Goal: Communication & Community: Participate in discussion

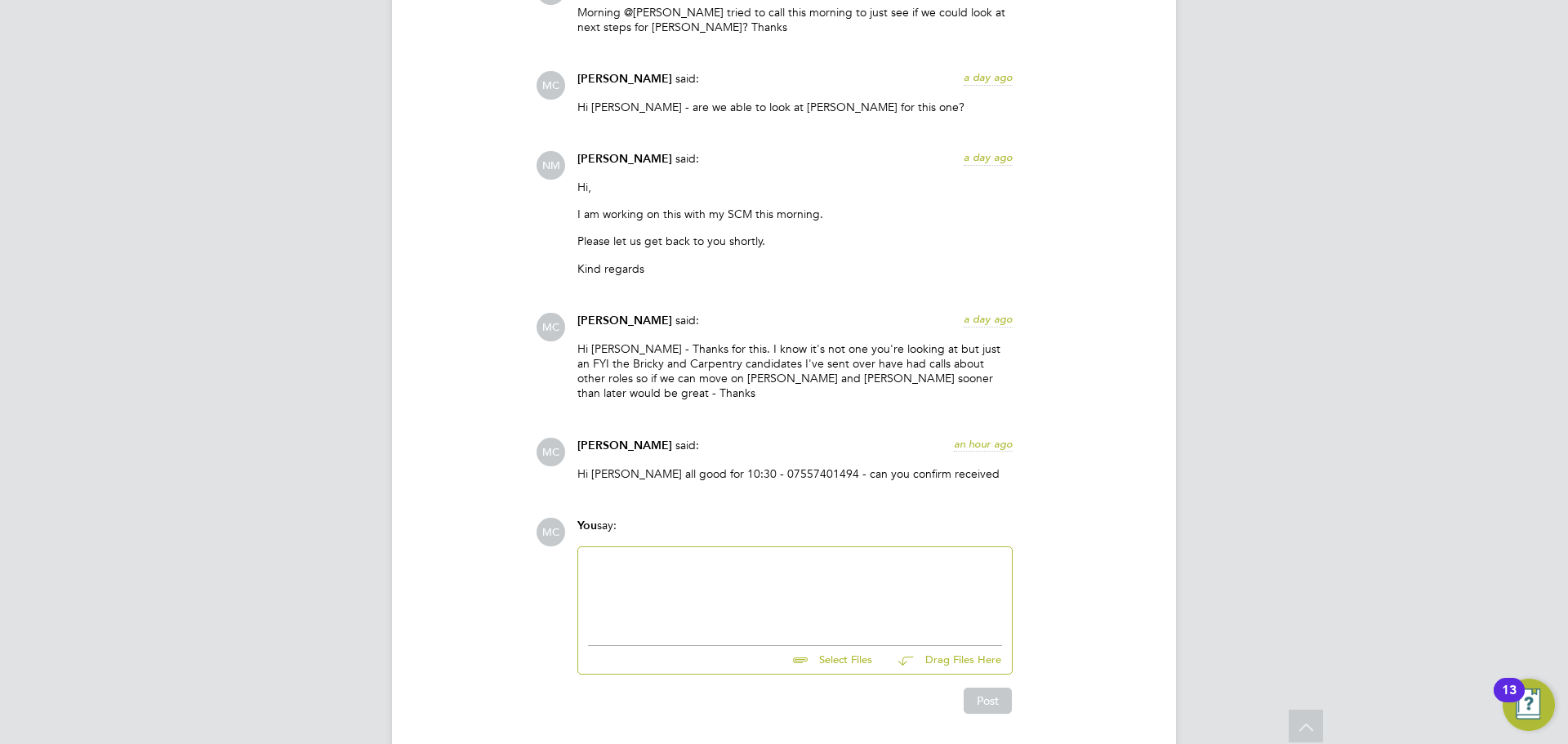
scroll to position [1790, 0]
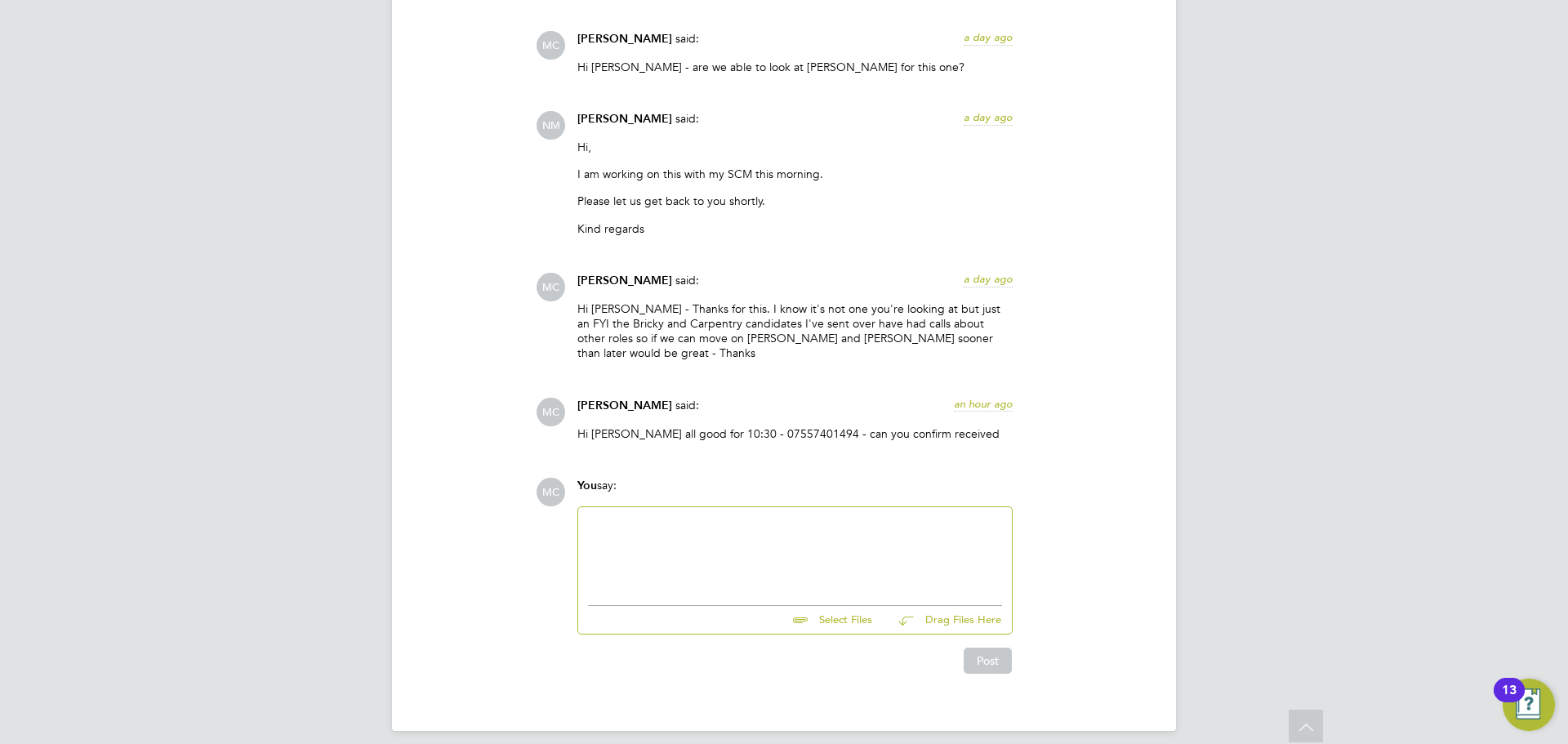
click at [752, 479] on div "You say:" at bounding box center [795, 491] width 435 height 29
drag, startPoint x: 704, startPoint y: 543, endPoint x: 688, endPoint y: 537, distance: 17.1
click at [695, 541] on div at bounding box center [796, 552] width 415 height 71
click at [991, 655] on button "Post" at bounding box center [988, 660] width 48 height 26
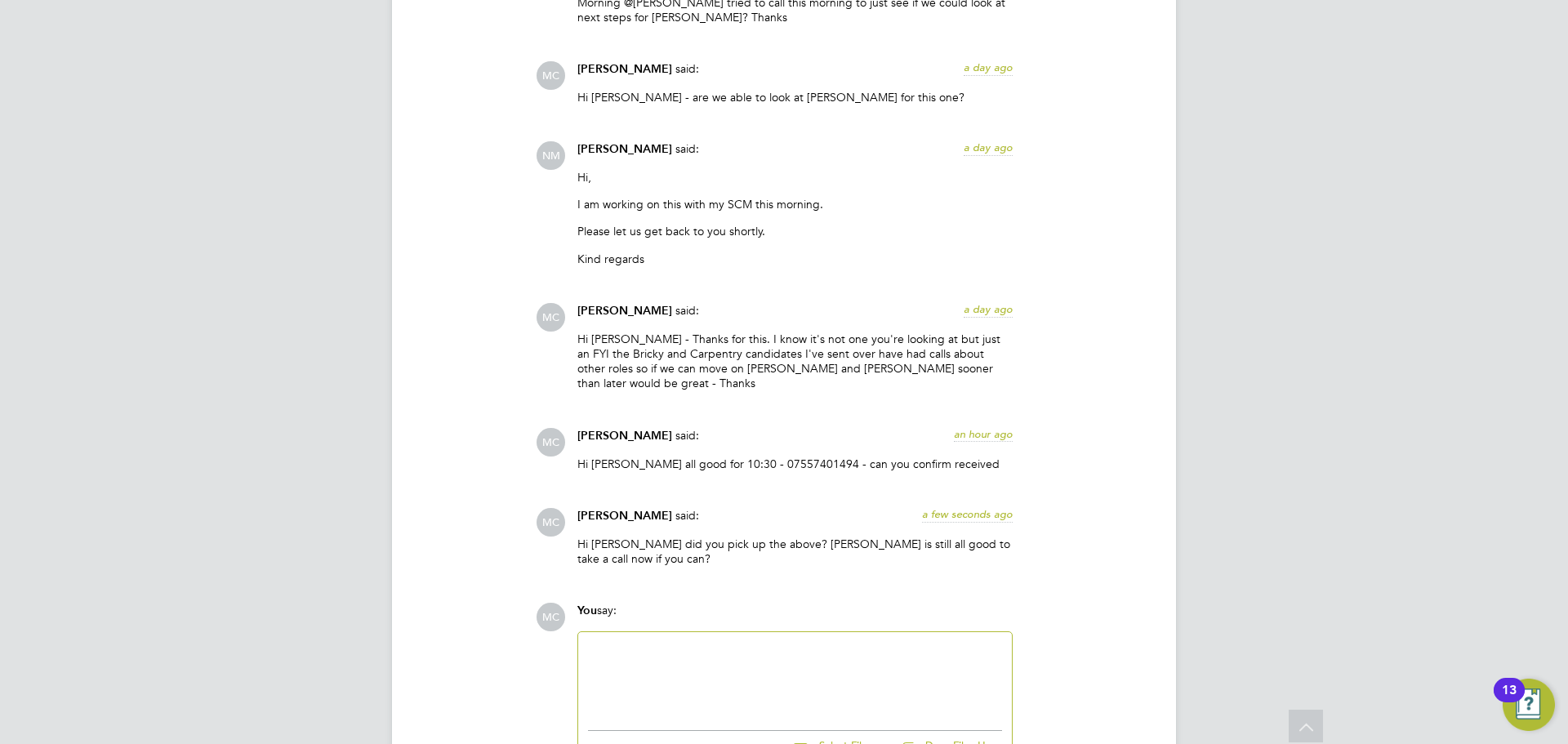
scroll to position [1885, 0]
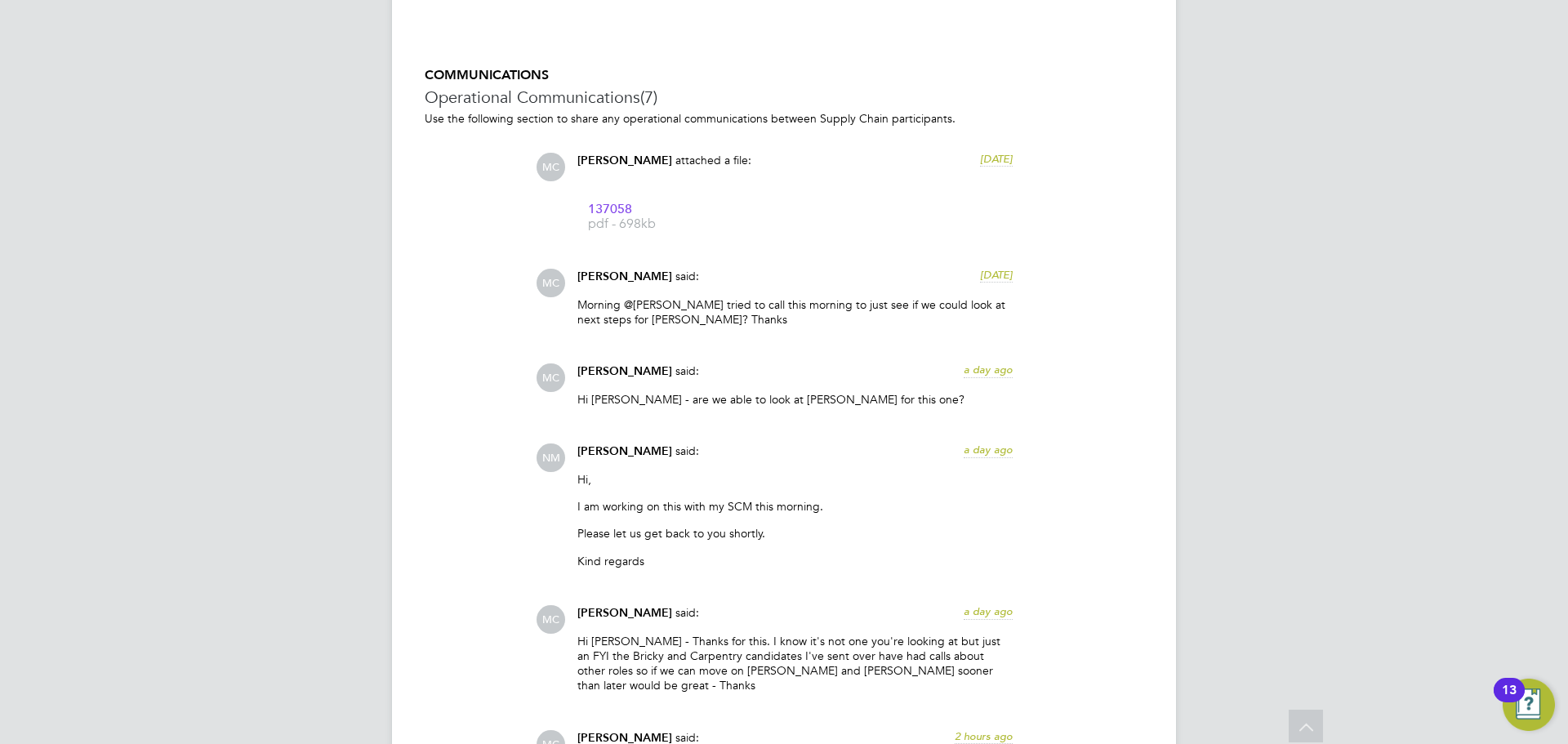
scroll to position [1714, 0]
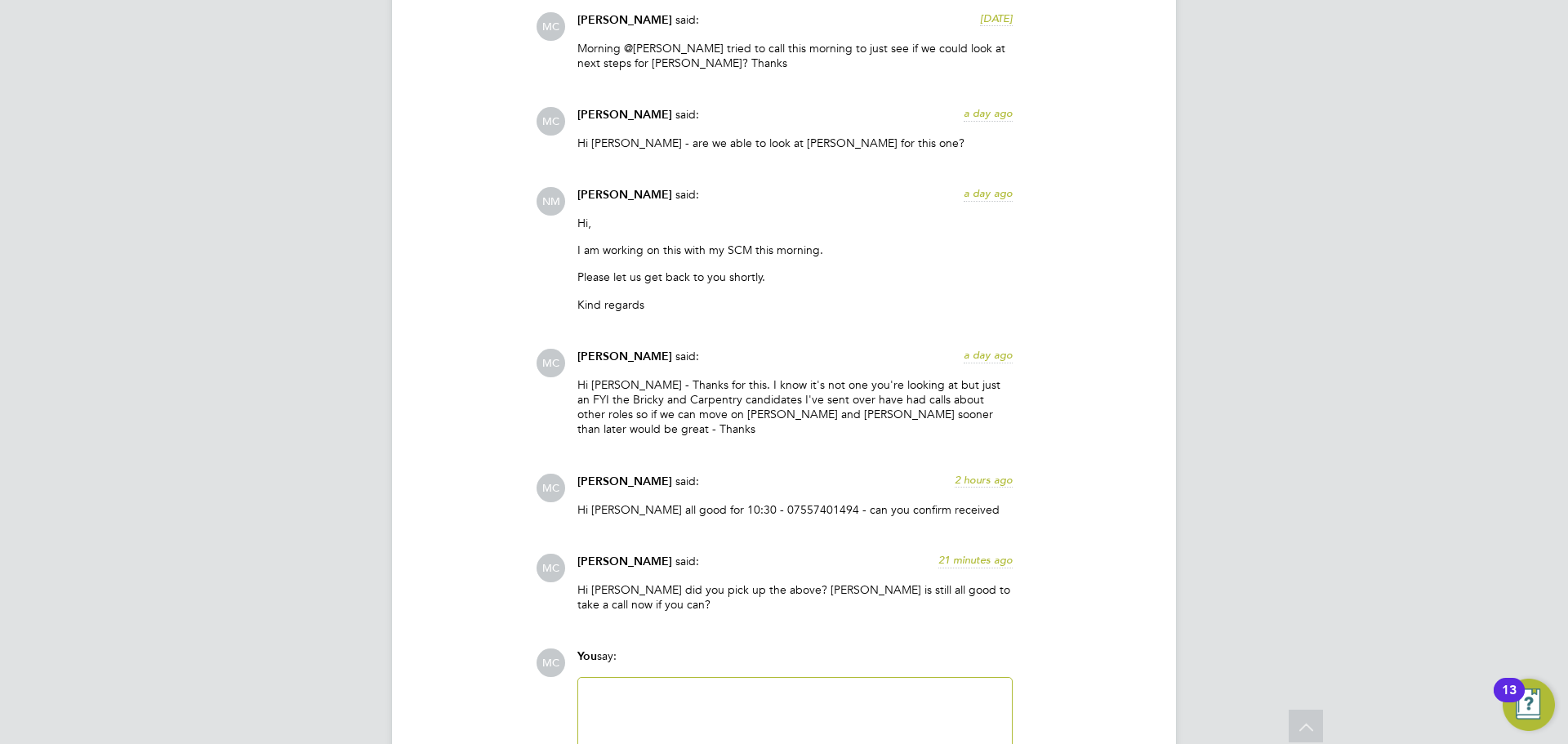
click at [503, 341] on div "COMMUNICATIONS Operational Communications (7) Use the following section to shar…" at bounding box center [784, 327] width 718 height 1034
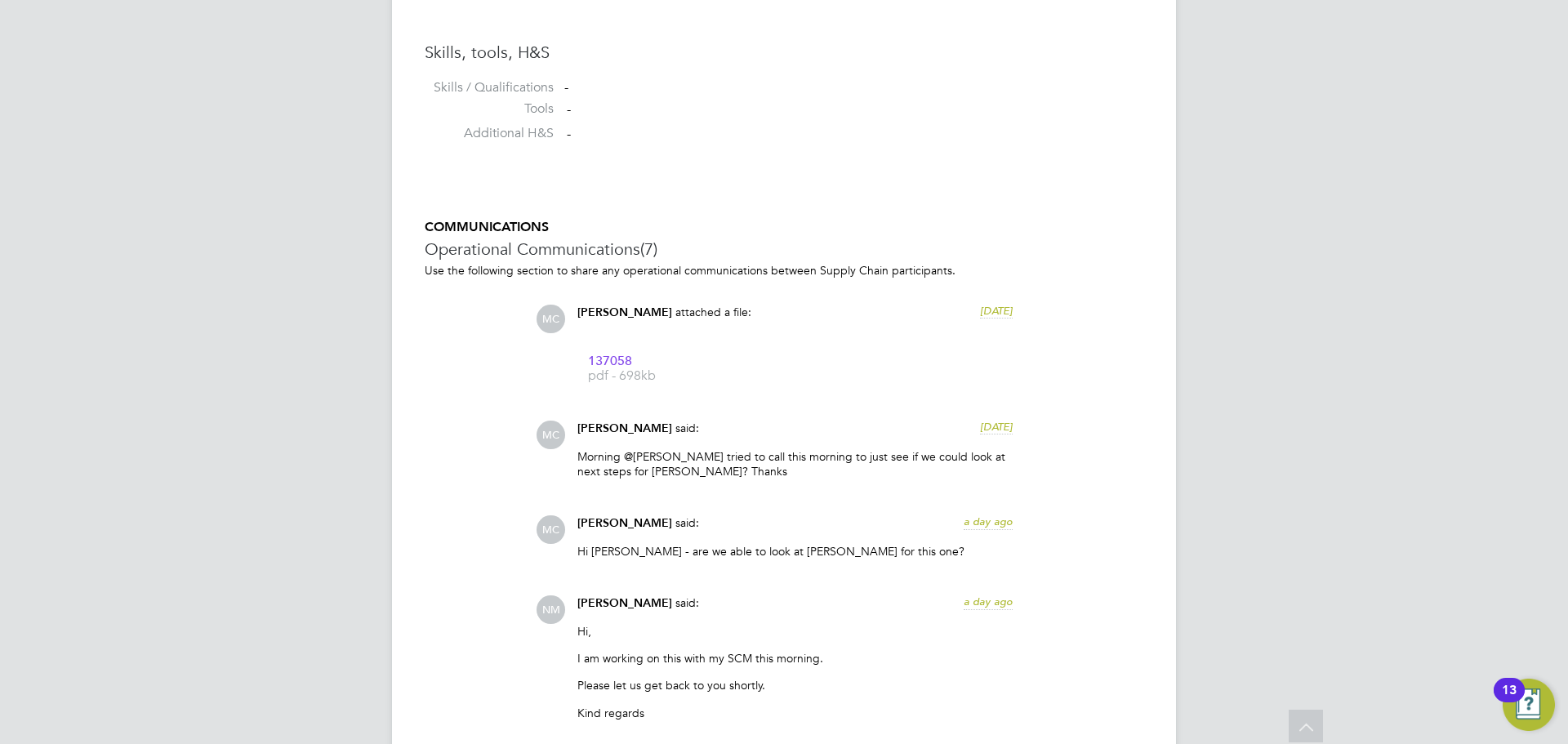
scroll to position [1885, 0]
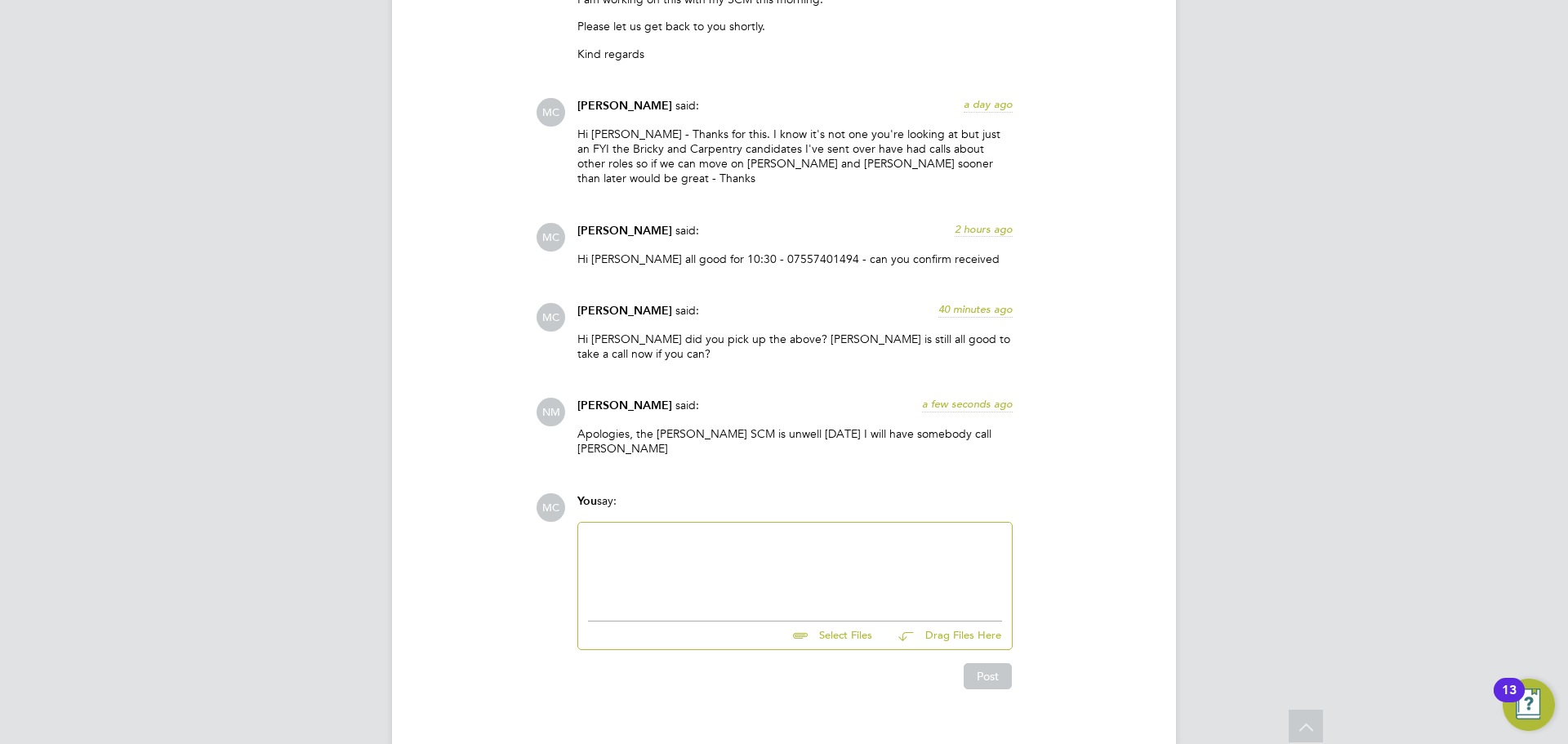
click at [751, 559] on div at bounding box center [796, 568] width 415 height 71
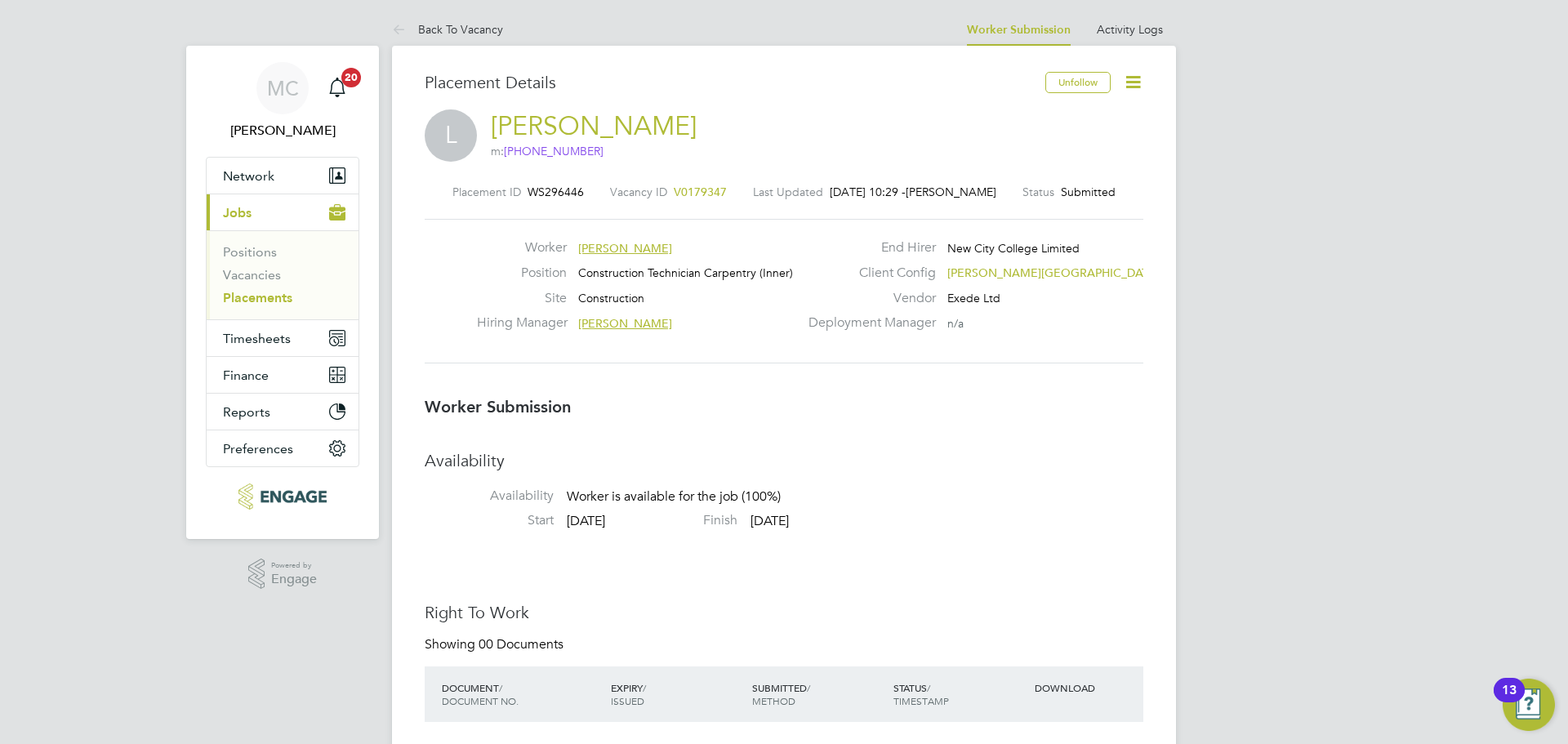
click at [232, 282] on li "Vacancies" at bounding box center [284, 278] width 123 height 23
click at [235, 275] on link "Vacancies" at bounding box center [252, 274] width 58 height 16
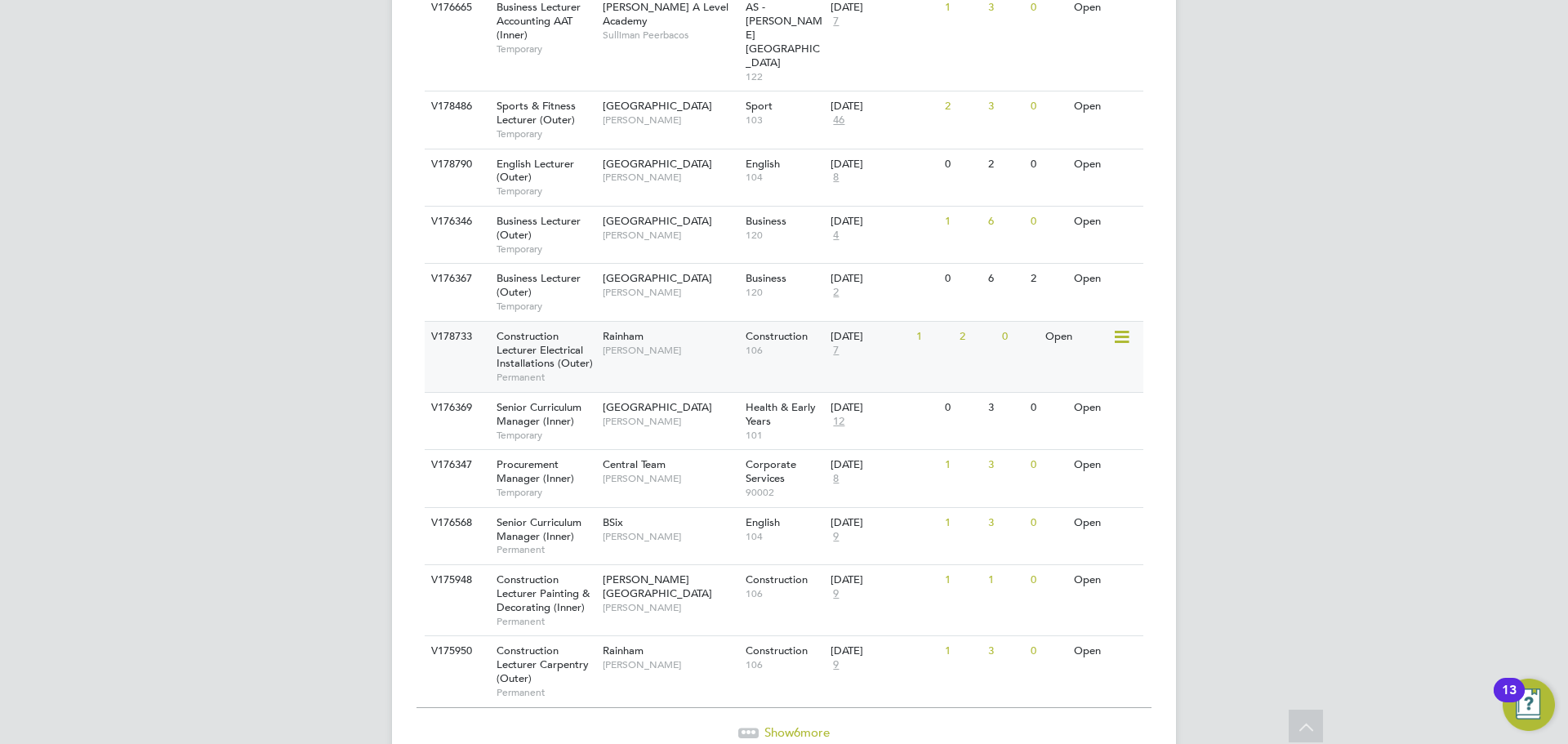
scroll to position [1695, 0]
click at [821, 722] on span "Show 6 more" at bounding box center [797, 729] width 65 height 16
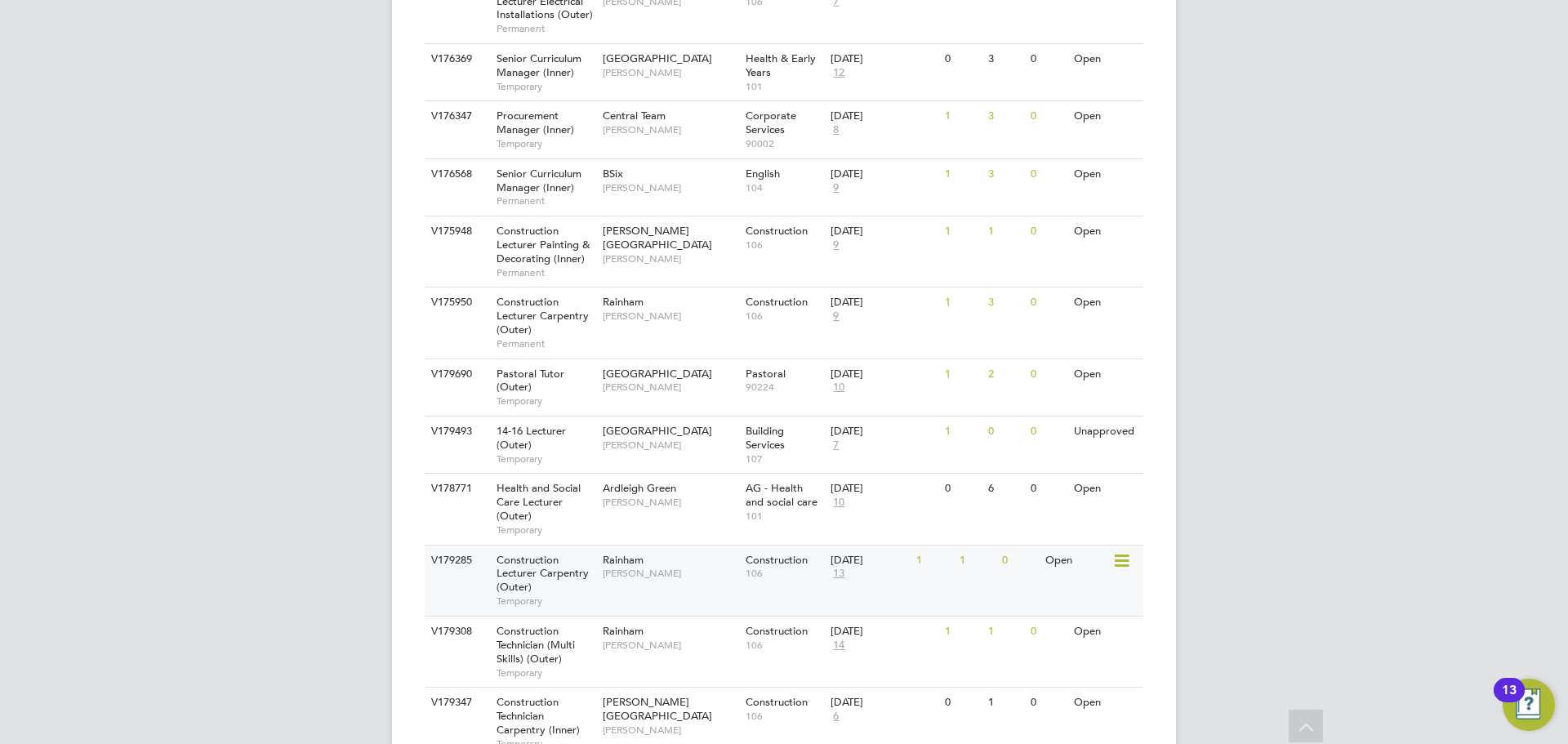
scroll to position [2046, 0]
click at [674, 540] on div "V179285 Construction Lecturer Carpentry (Outer) Temporary Rainham Ian Rist Cons…" at bounding box center [784, 575] width 718 height 71
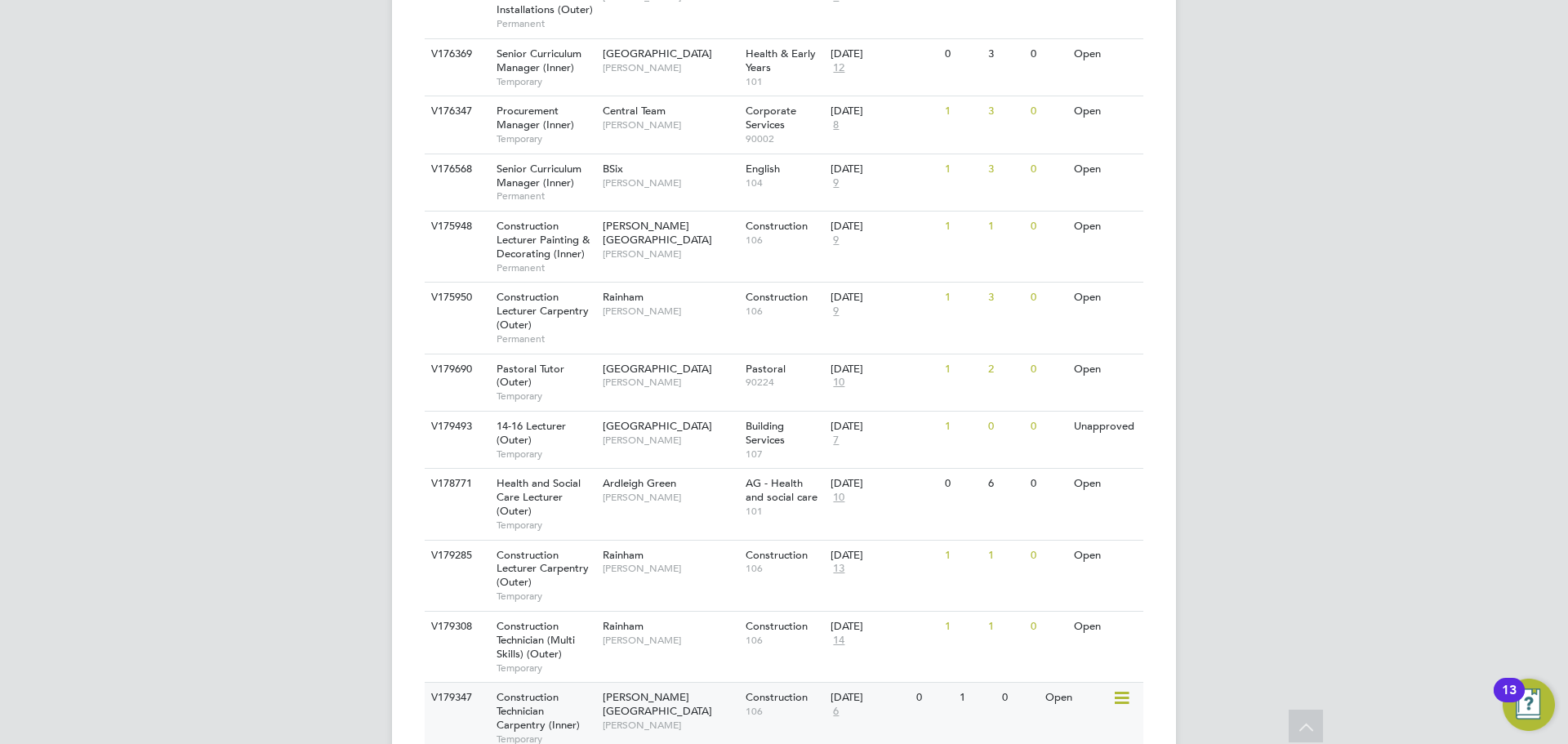
click at [714, 682] on div "V179347 Construction Technician Carpentry (Inner) Temporary Hackney Campus Nath…" at bounding box center [784, 717] width 718 height 71
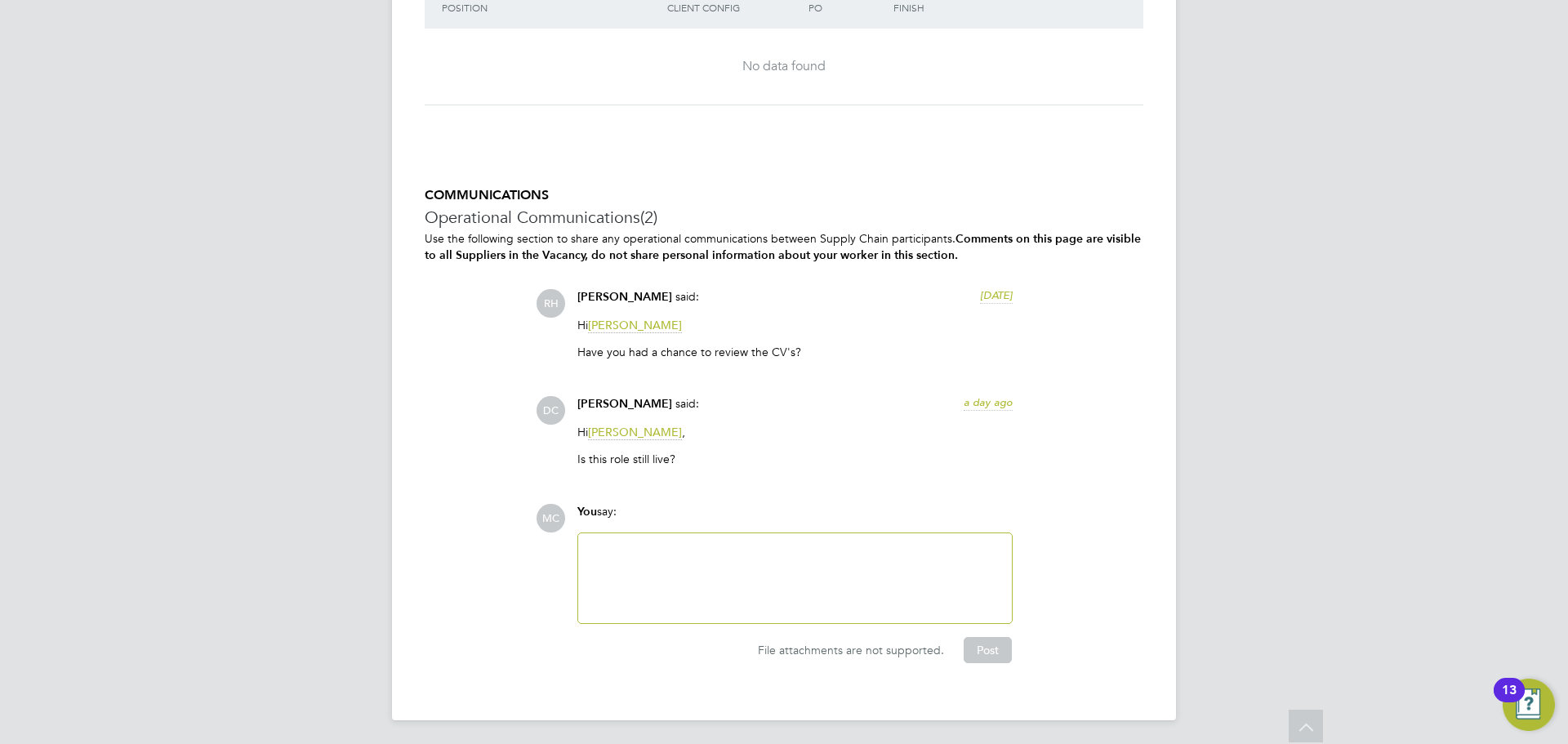
scroll to position [2991, 0]
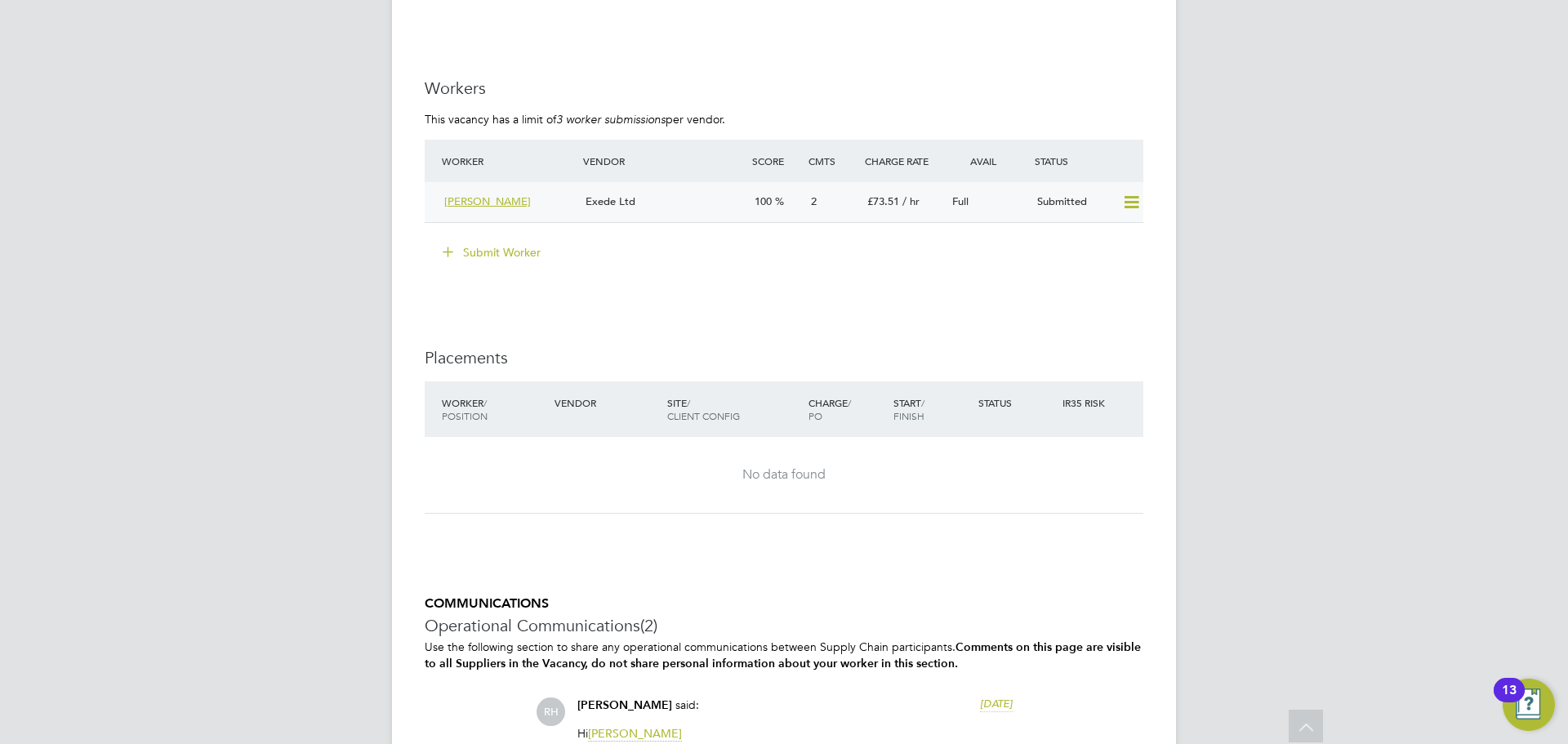
click at [701, 212] on div "Exede Ltd" at bounding box center [664, 202] width 169 height 27
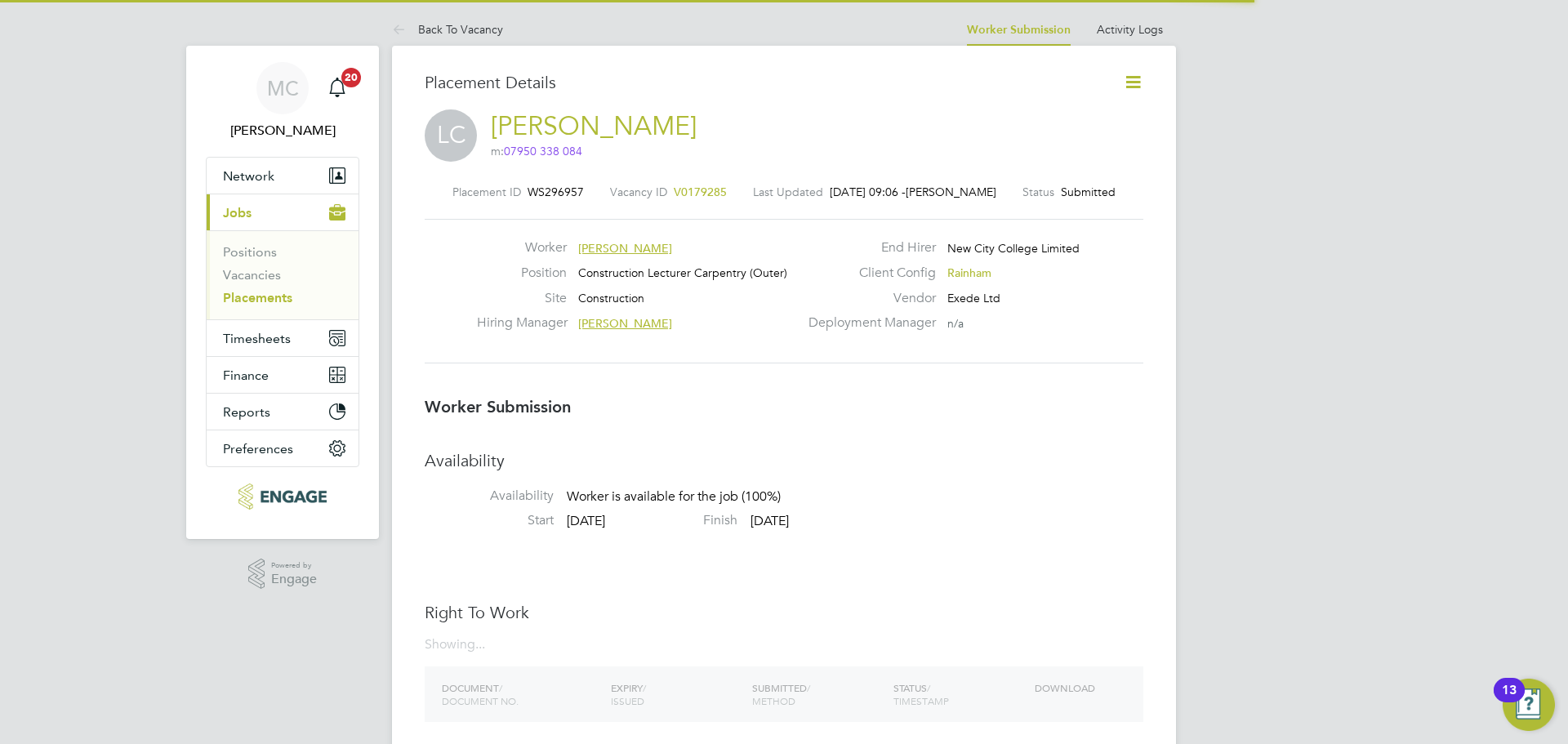
scroll to position [8, 8]
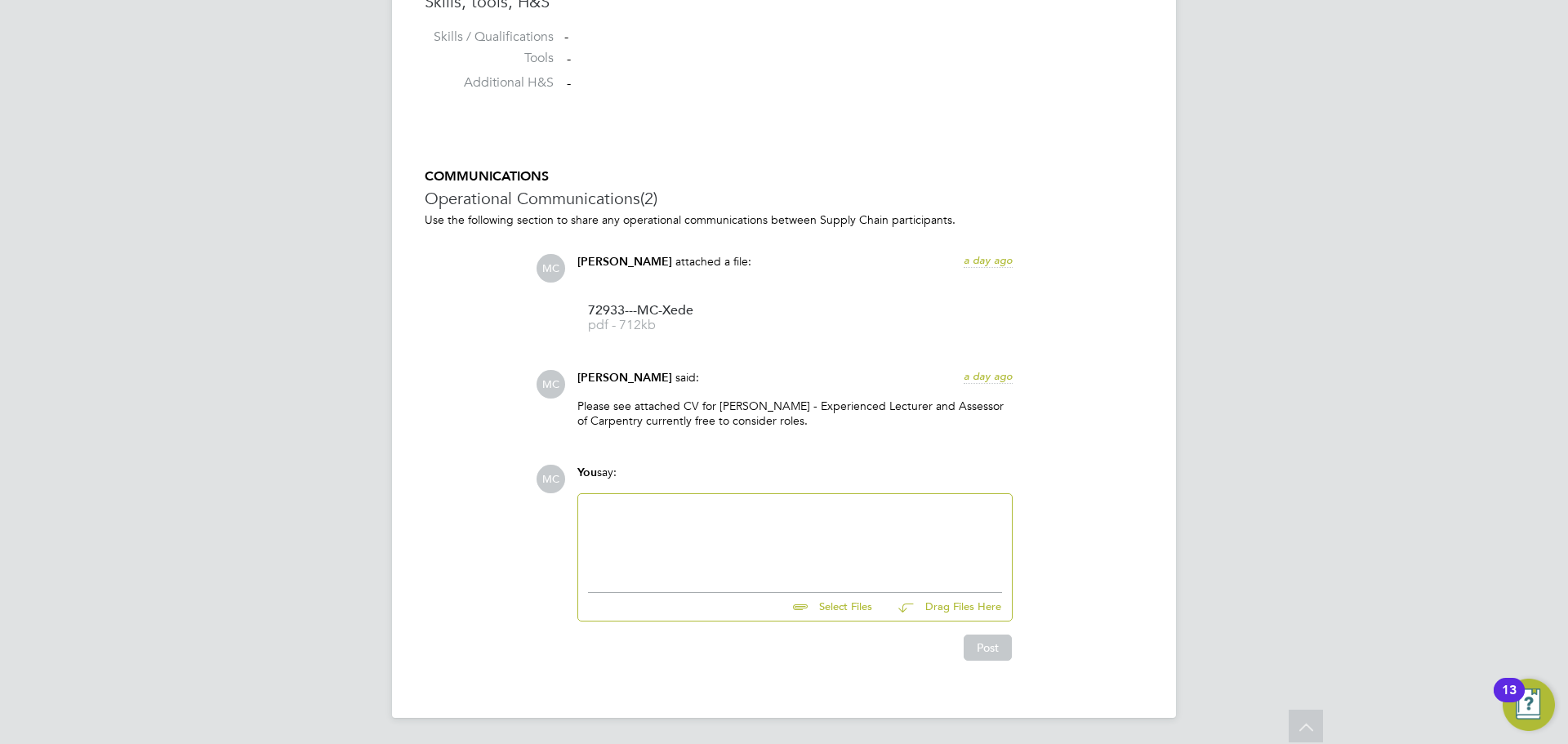
click at [643, 555] on div at bounding box center [796, 539] width 415 height 71
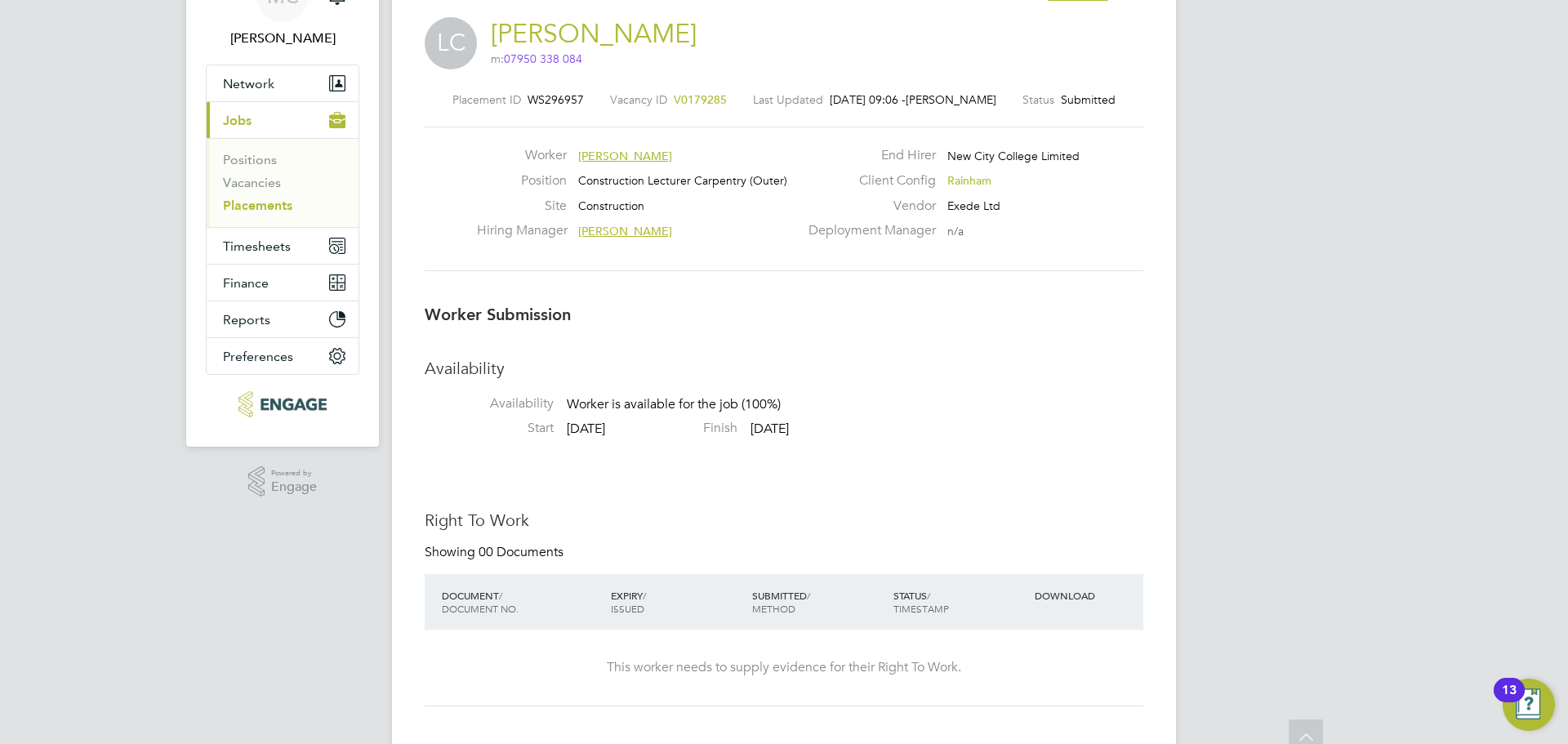
scroll to position [0, 0]
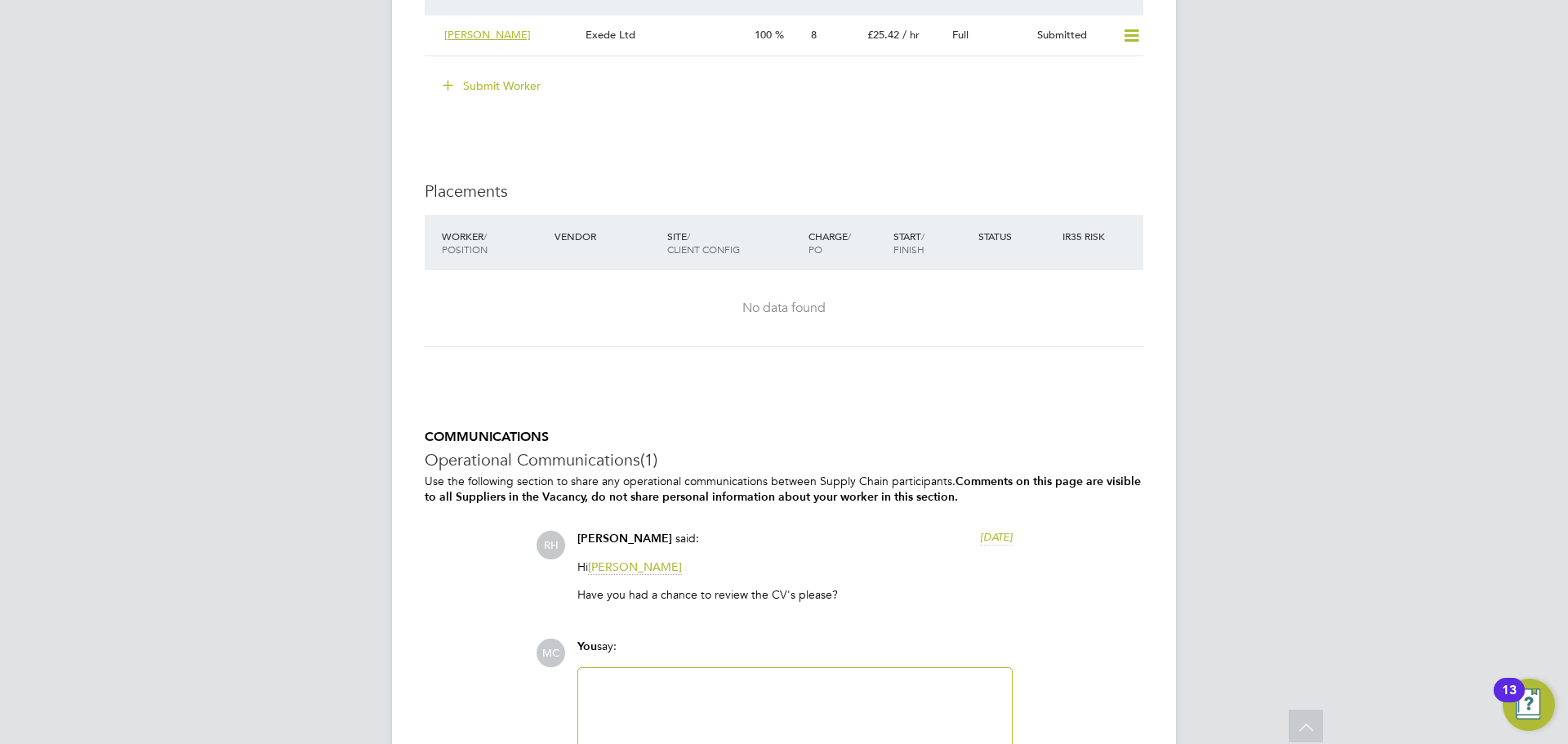
scroll to position [2612, 0]
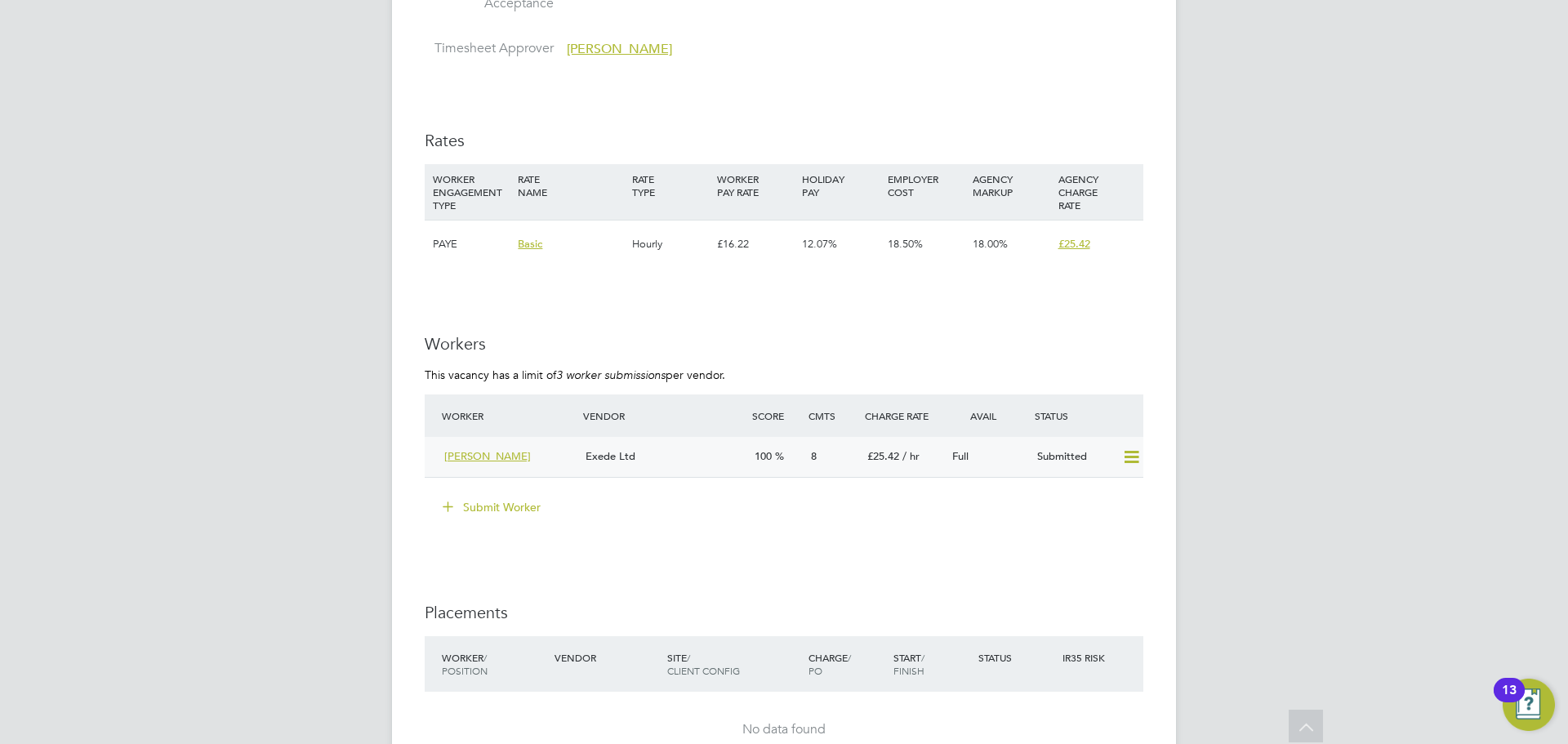
click at [706, 459] on div "Exede Ltd" at bounding box center [664, 456] width 169 height 27
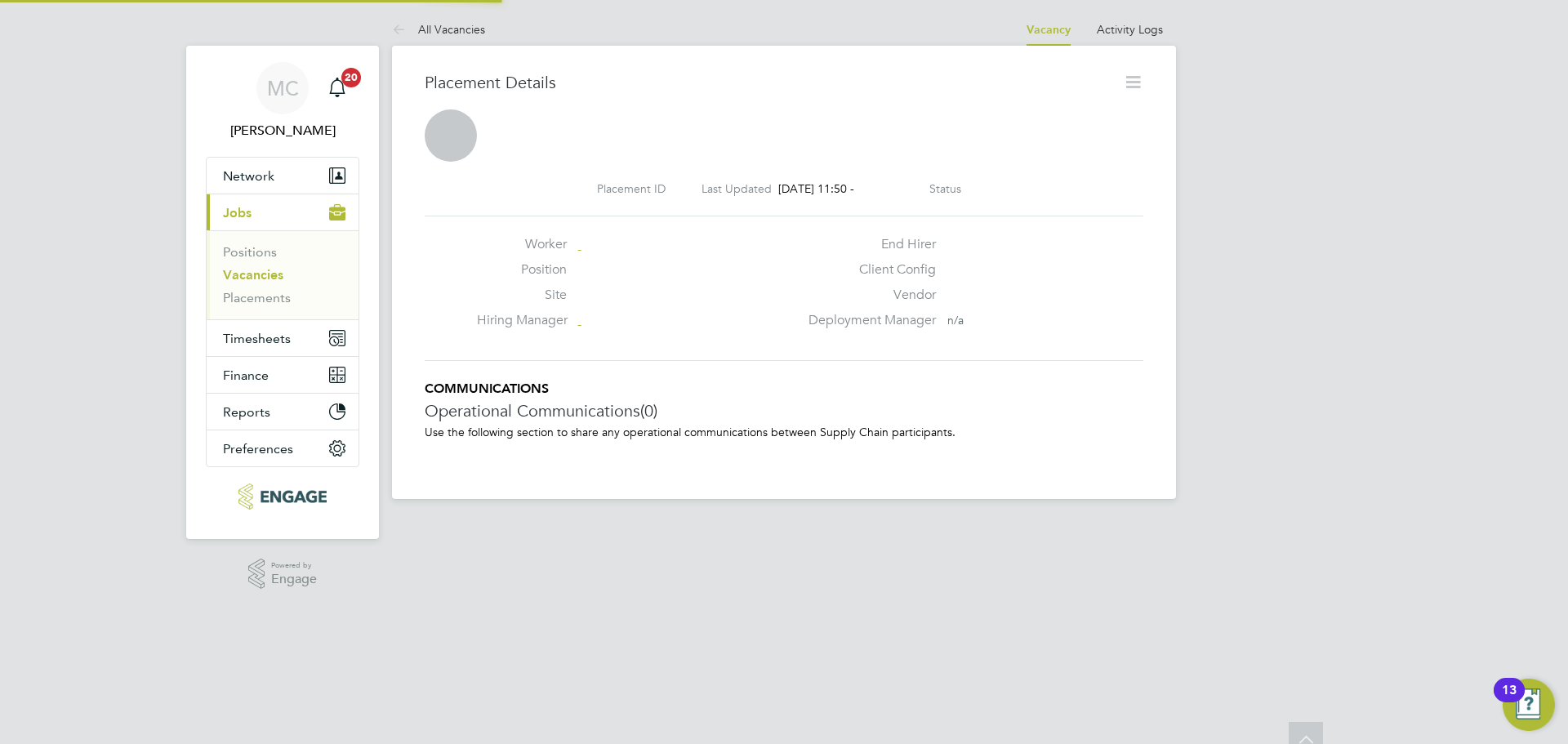
scroll to position [8, 8]
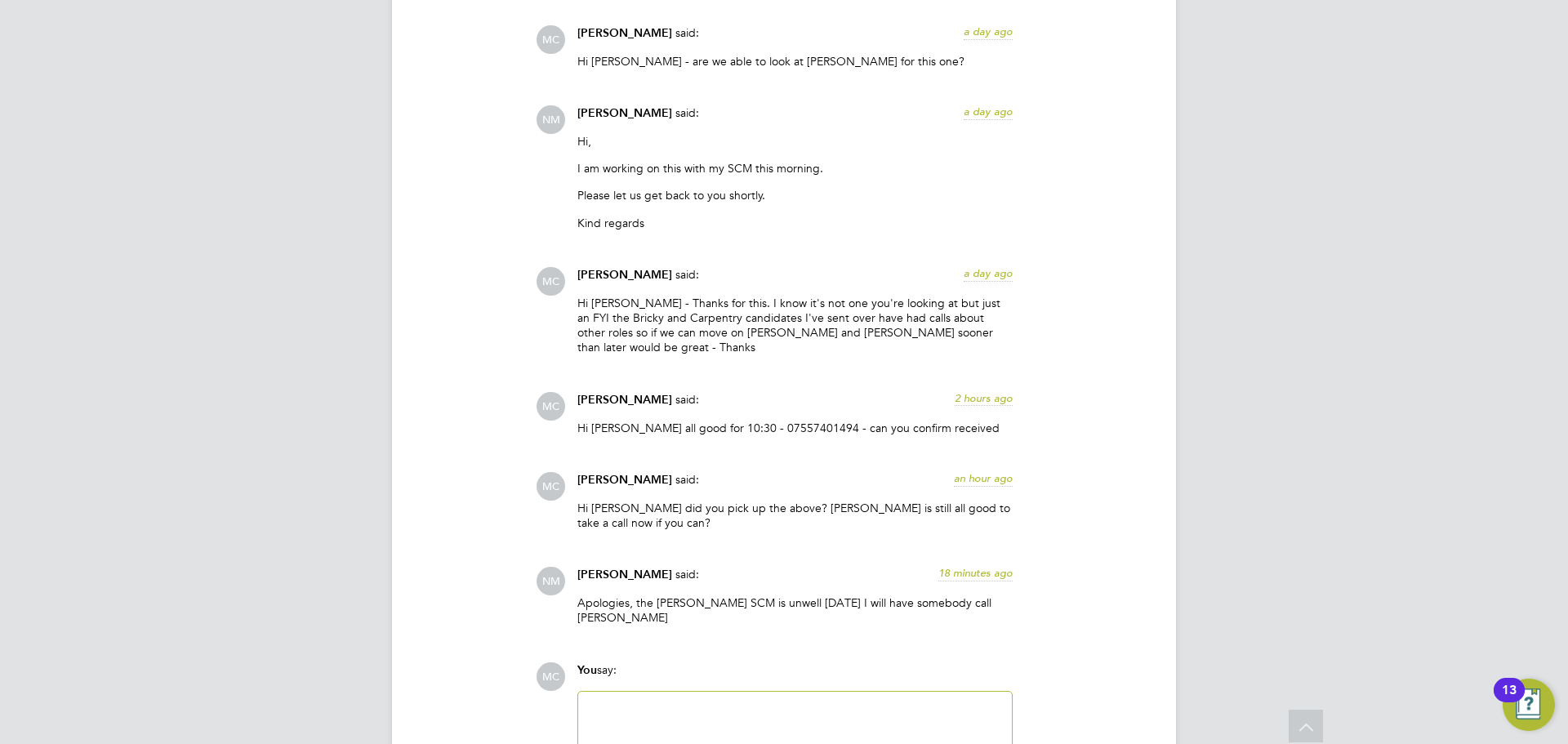
click at [656, 701] on div at bounding box center [796, 737] width 415 height 71
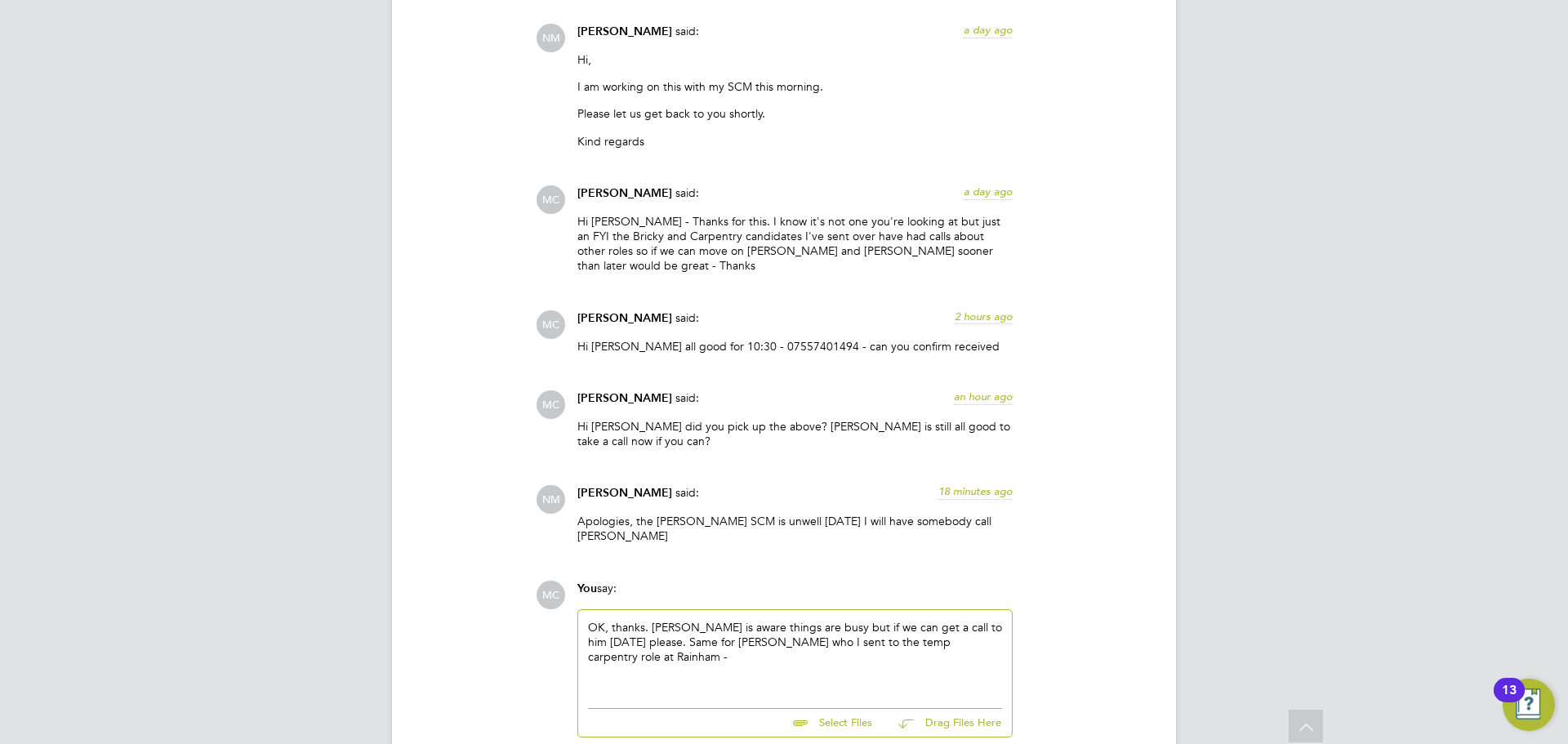
click at [893, 620] on div "OK, thanks. [PERSON_NAME] is aware things are busy but if we can get a call to …" at bounding box center [796, 655] width 415 height 71
click at [679, 624] on div "OK, thanks. [PERSON_NAME] is aware things are busy but if we can get a call to …" at bounding box center [796, 655] width 415 height 71
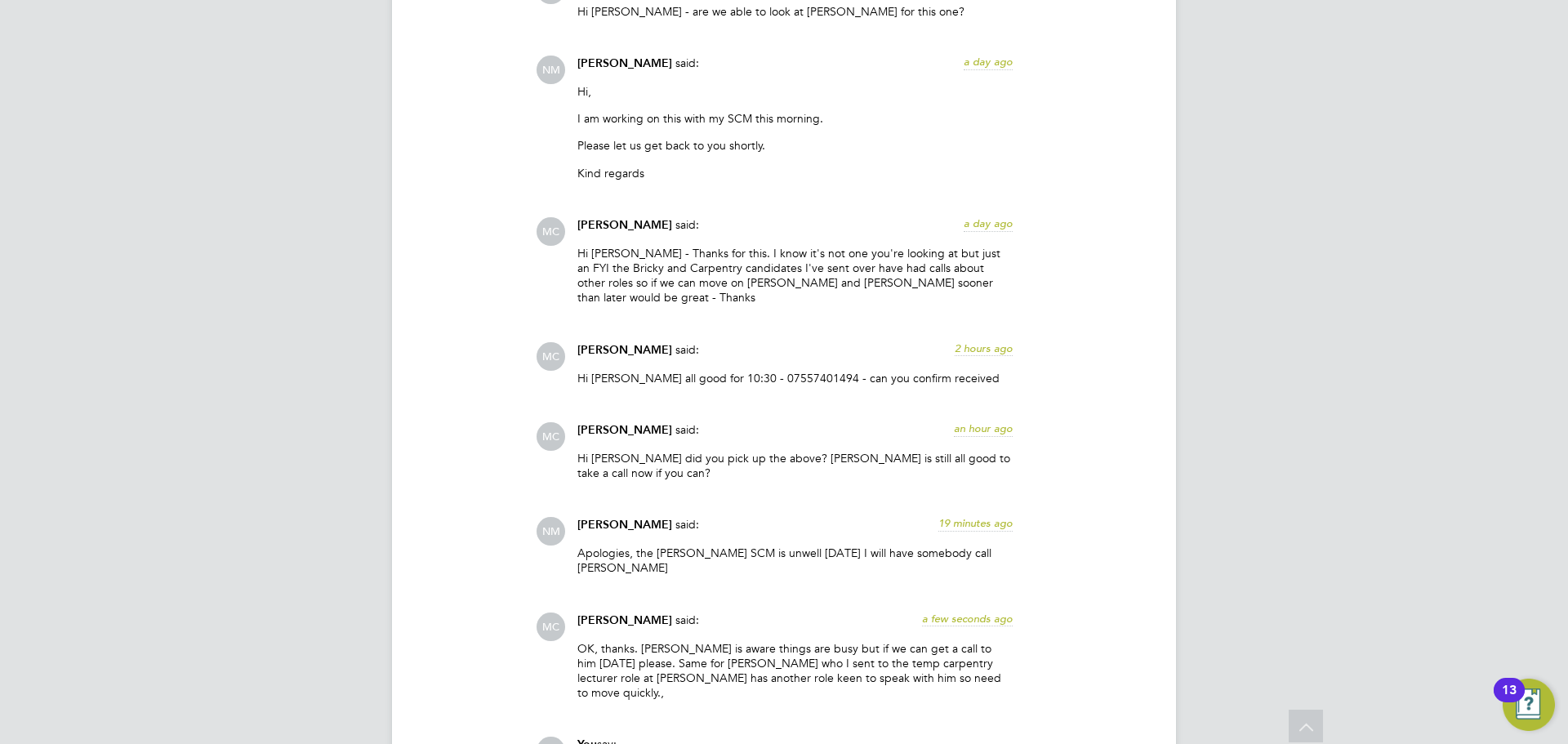
scroll to position [1666, 0]
